Goal: Transaction & Acquisition: Download file/media

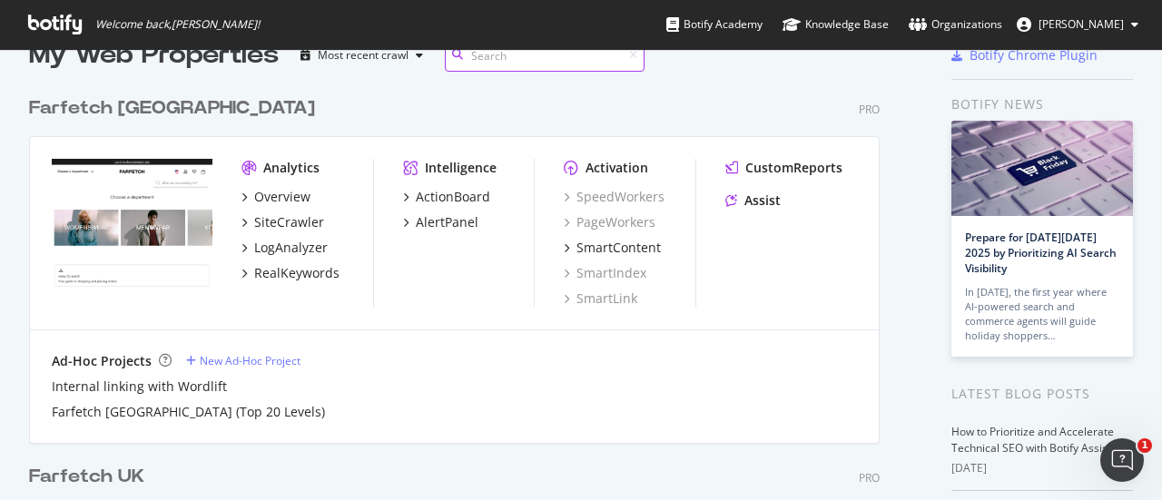
scroll to position [39, 0]
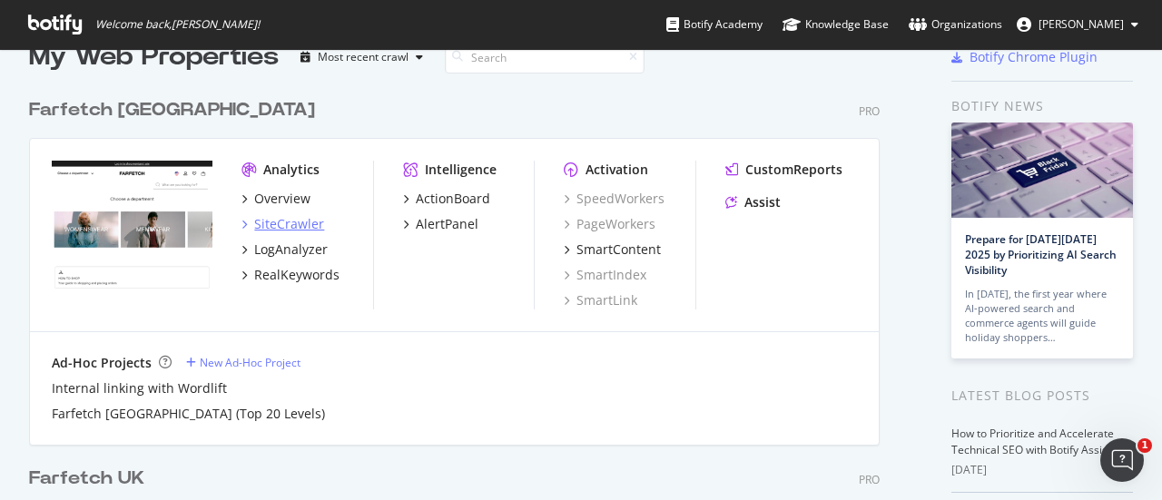
click at [280, 219] on div "SiteCrawler" at bounding box center [289, 224] width 70 height 18
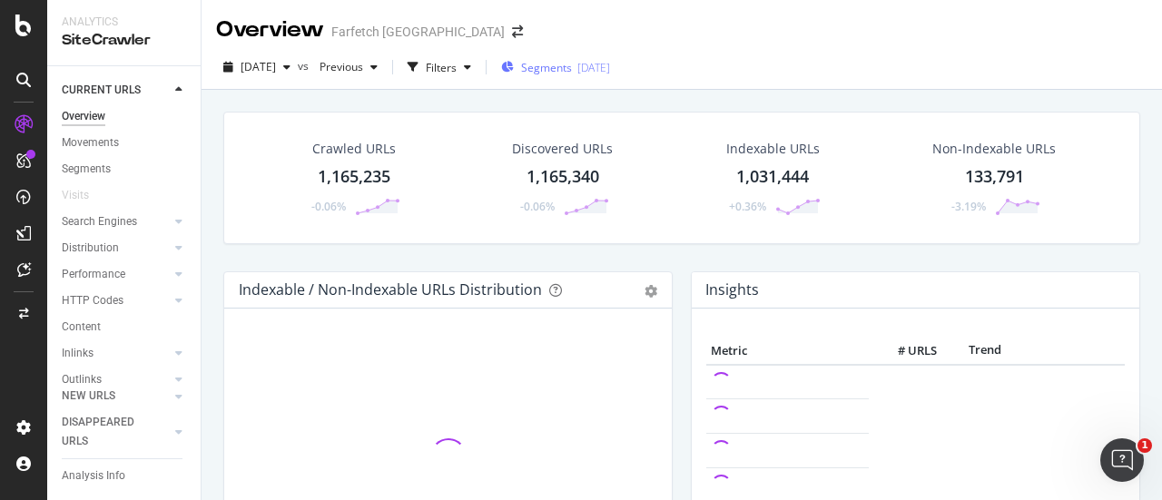
click at [572, 60] on span "Segments" at bounding box center [546, 67] width 51 height 15
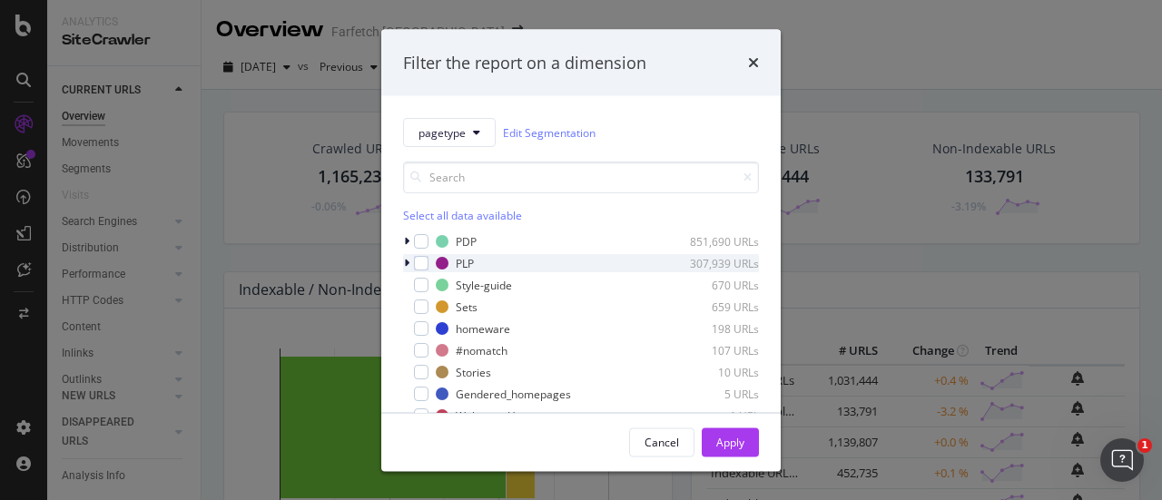
click at [407, 258] on icon "modal" at bounding box center [406, 263] width 5 height 11
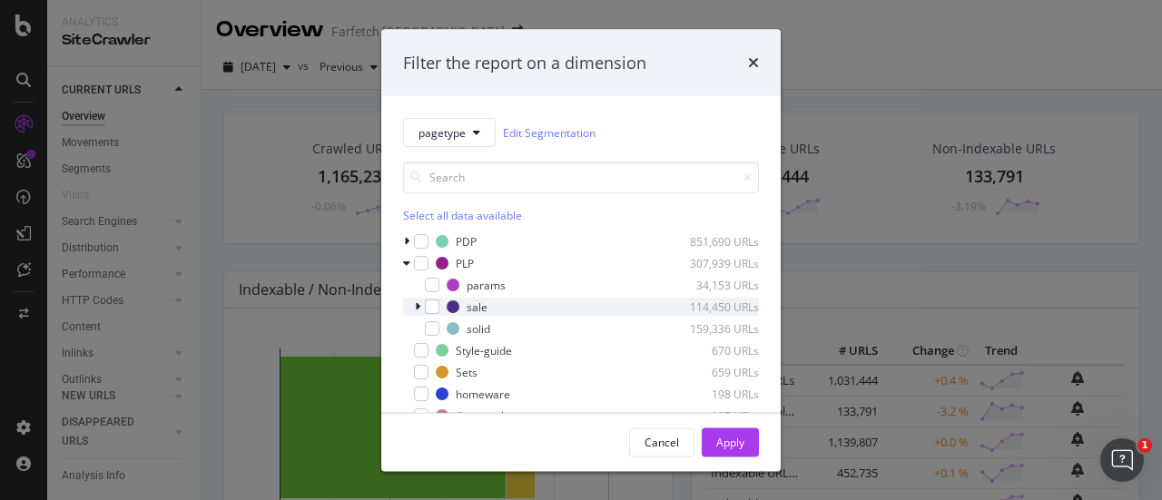
click at [418, 302] on icon "modal" at bounding box center [417, 307] width 5 height 11
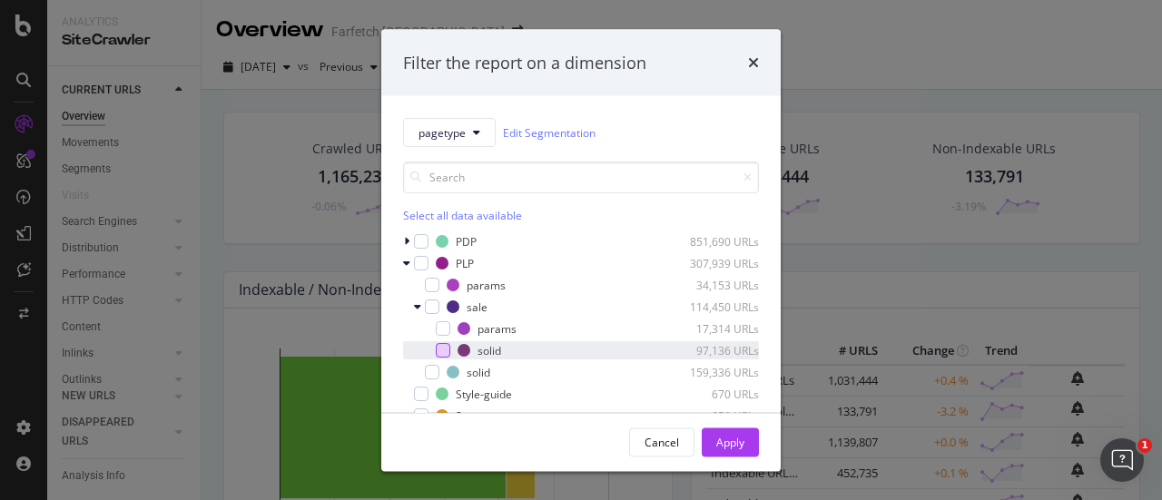
click at [439, 348] on div "modal" at bounding box center [443, 350] width 15 height 15
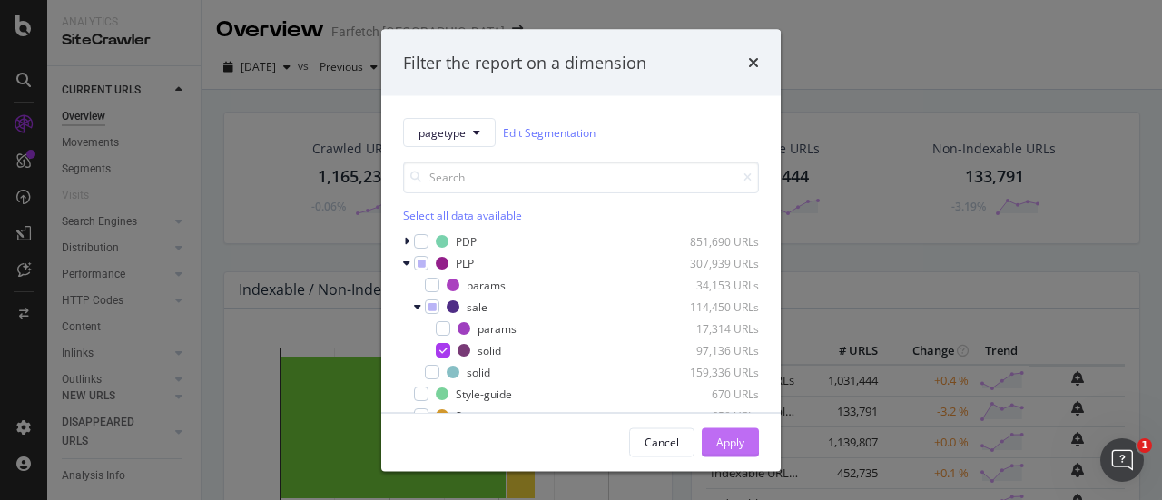
click at [727, 442] on div "Apply" at bounding box center [731, 441] width 28 height 15
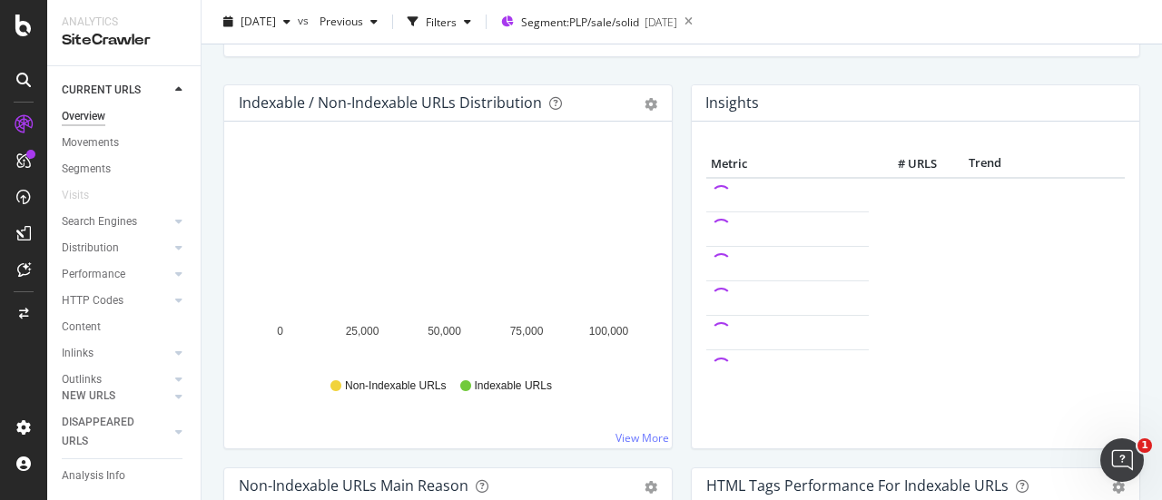
scroll to position [189, 0]
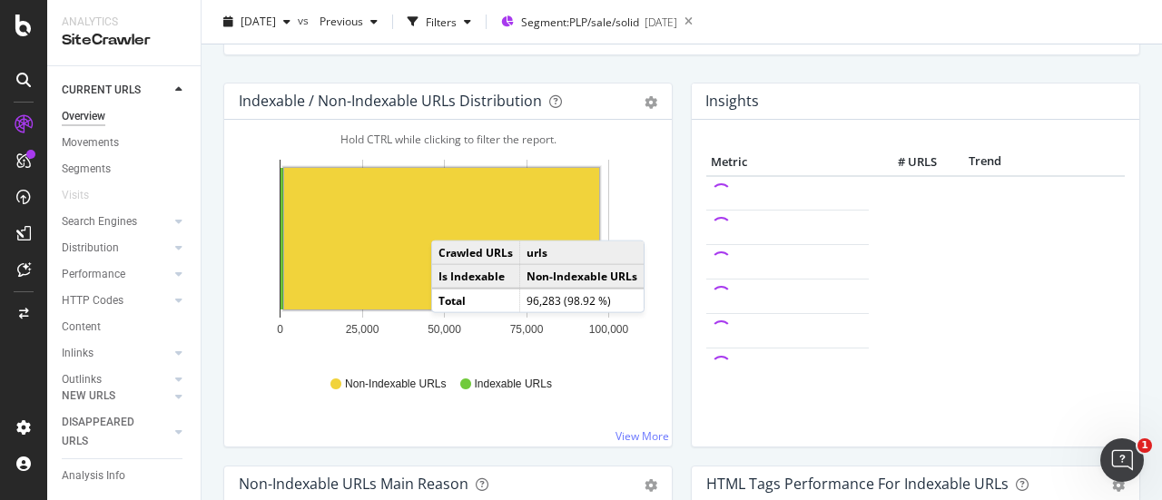
click at [450, 221] on rect "A chart." at bounding box center [441, 239] width 315 height 142
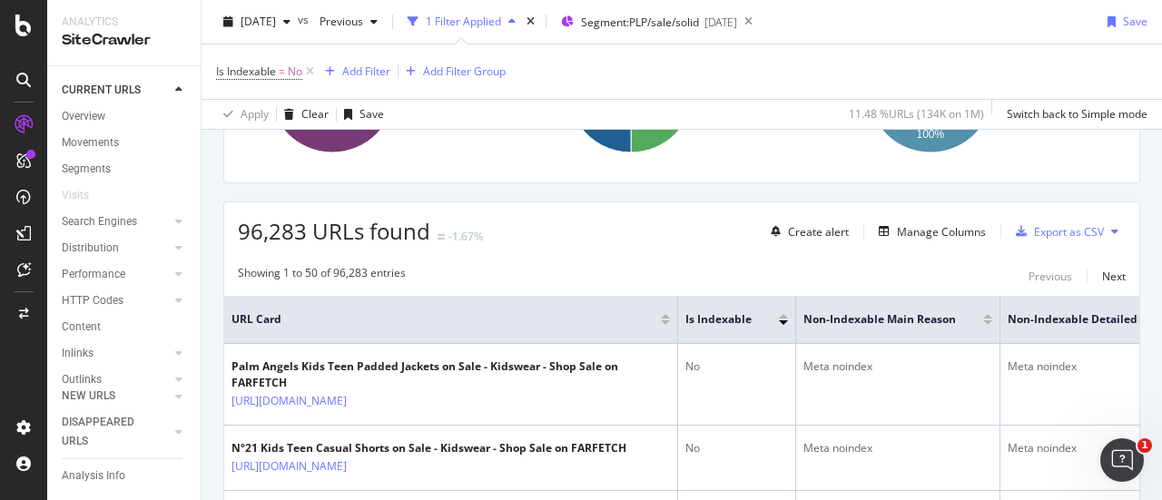
scroll to position [253, 0]
click at [1050, 227] on div "Export as CSV" at bounding box center [1069, 230] width 70 height 15
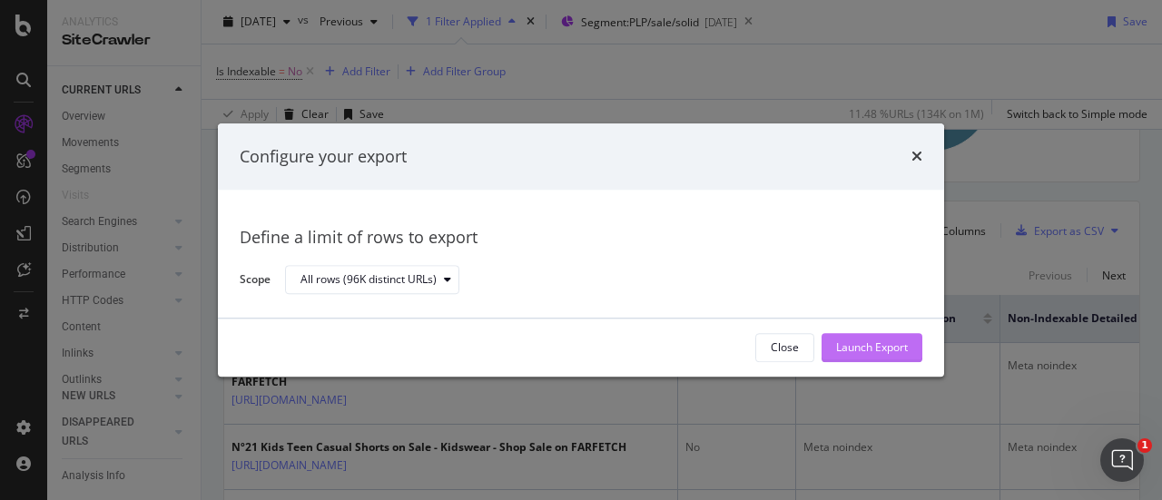
click at [870, 353] on div "Launch Export" at bounding box center [872, 348] width 72 height 15
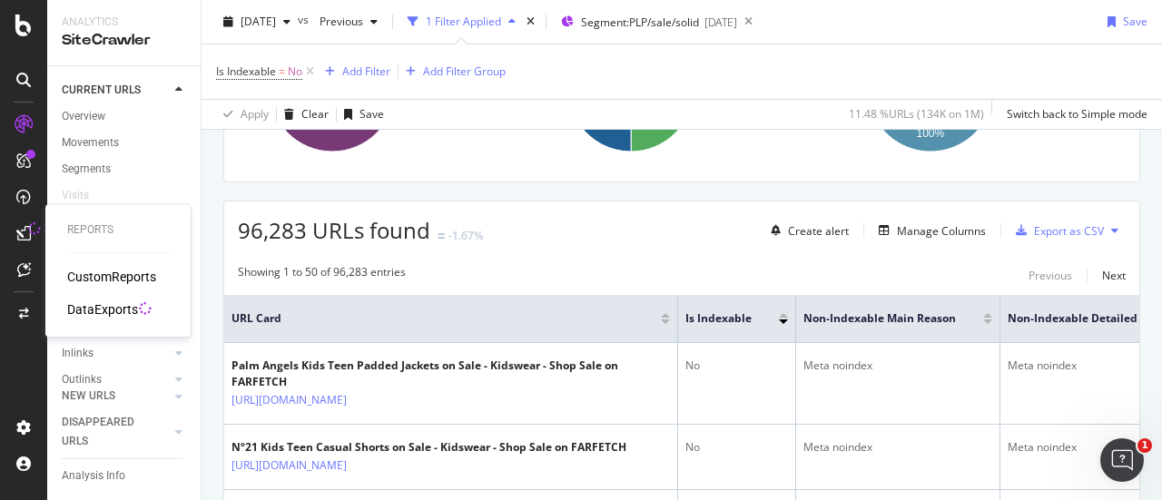
click at [116, 317] on div "DataExports" at bounding box center [102, 310] width 71 height 18
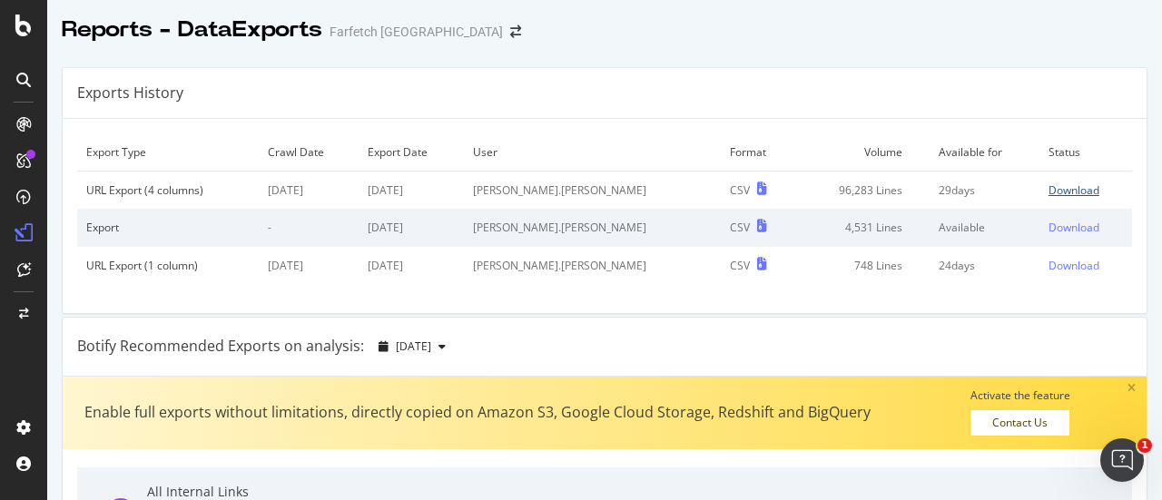
click at [1049, 188] on div "Download" at bounding box center [1074, 190] width 51 height 15
